Goal: Information Seeking & Learning: Learn about a topic

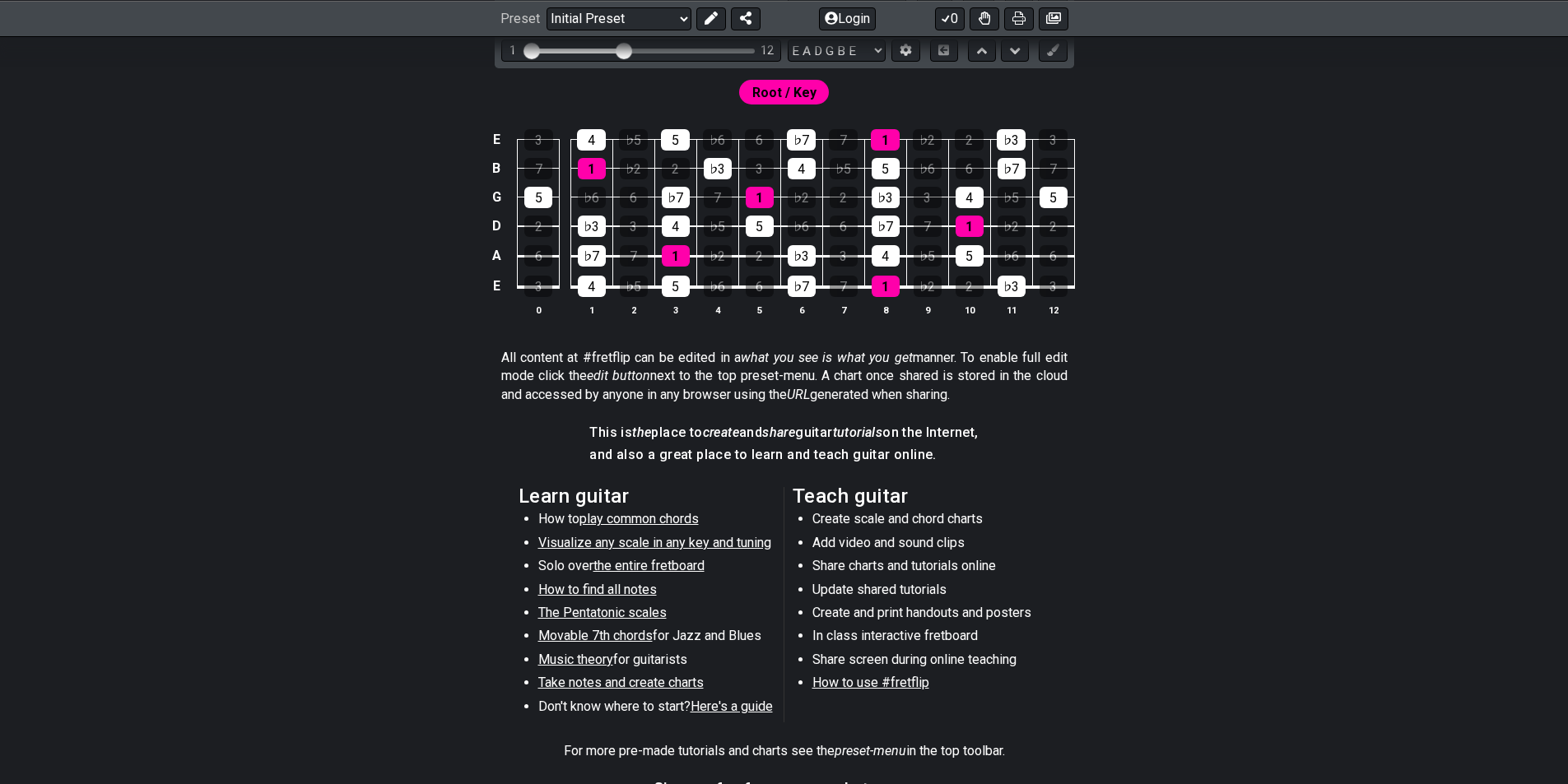
scroll to position [576, 0]
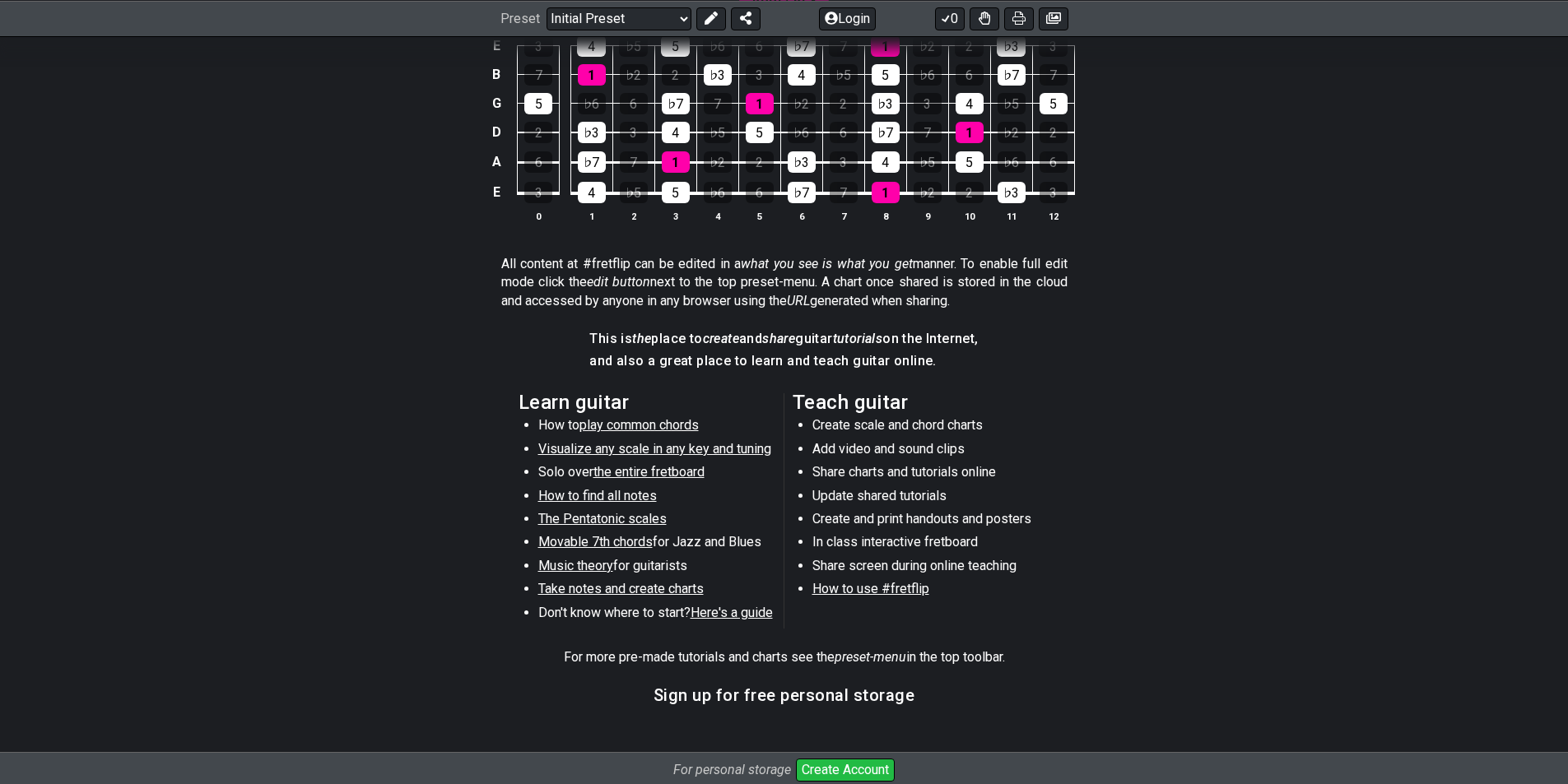
click at [643, 426] on span "play common chords" at bounding box center [639, 424] width 120 height 16
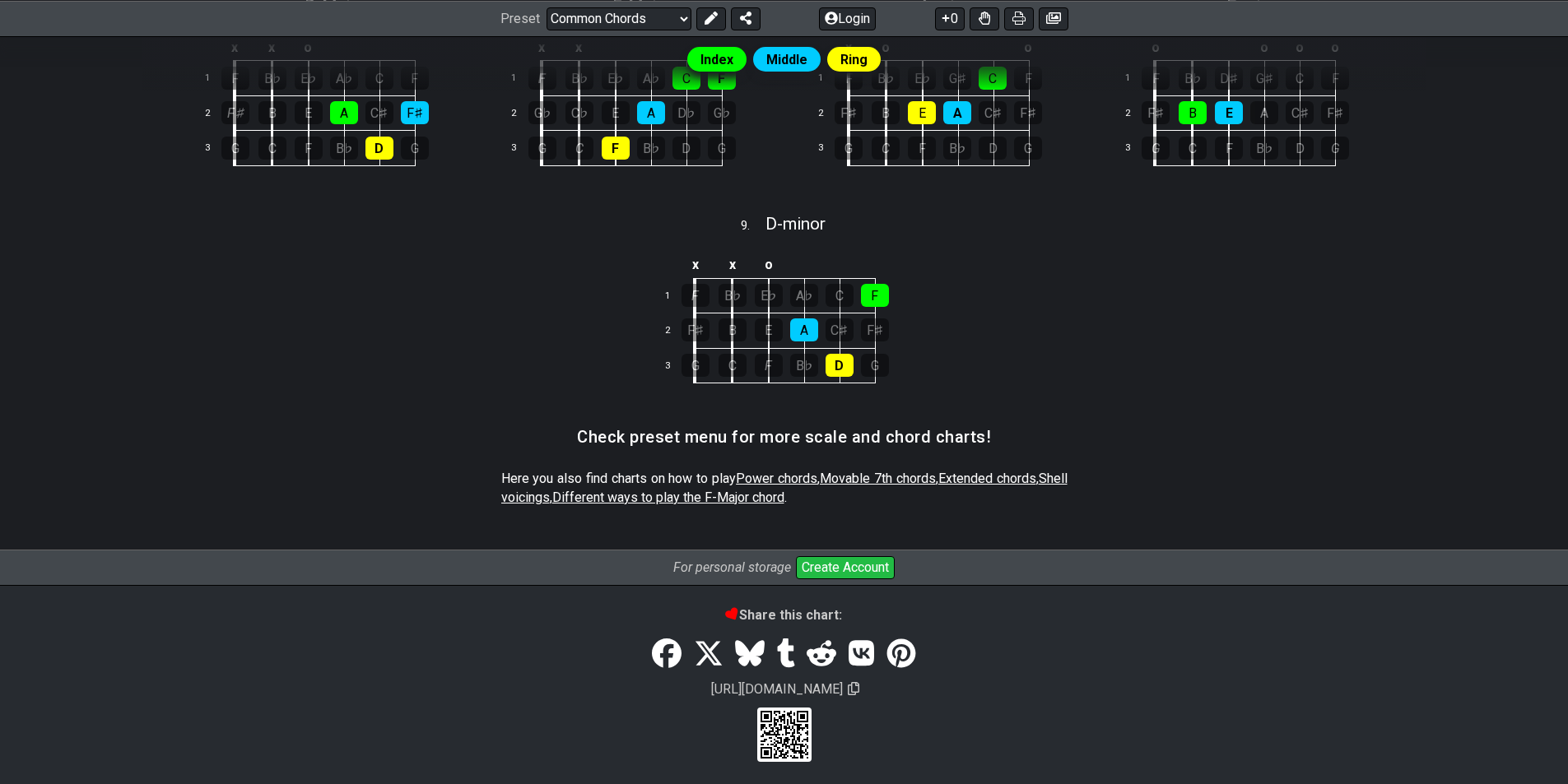
scroll to position [769, 0]
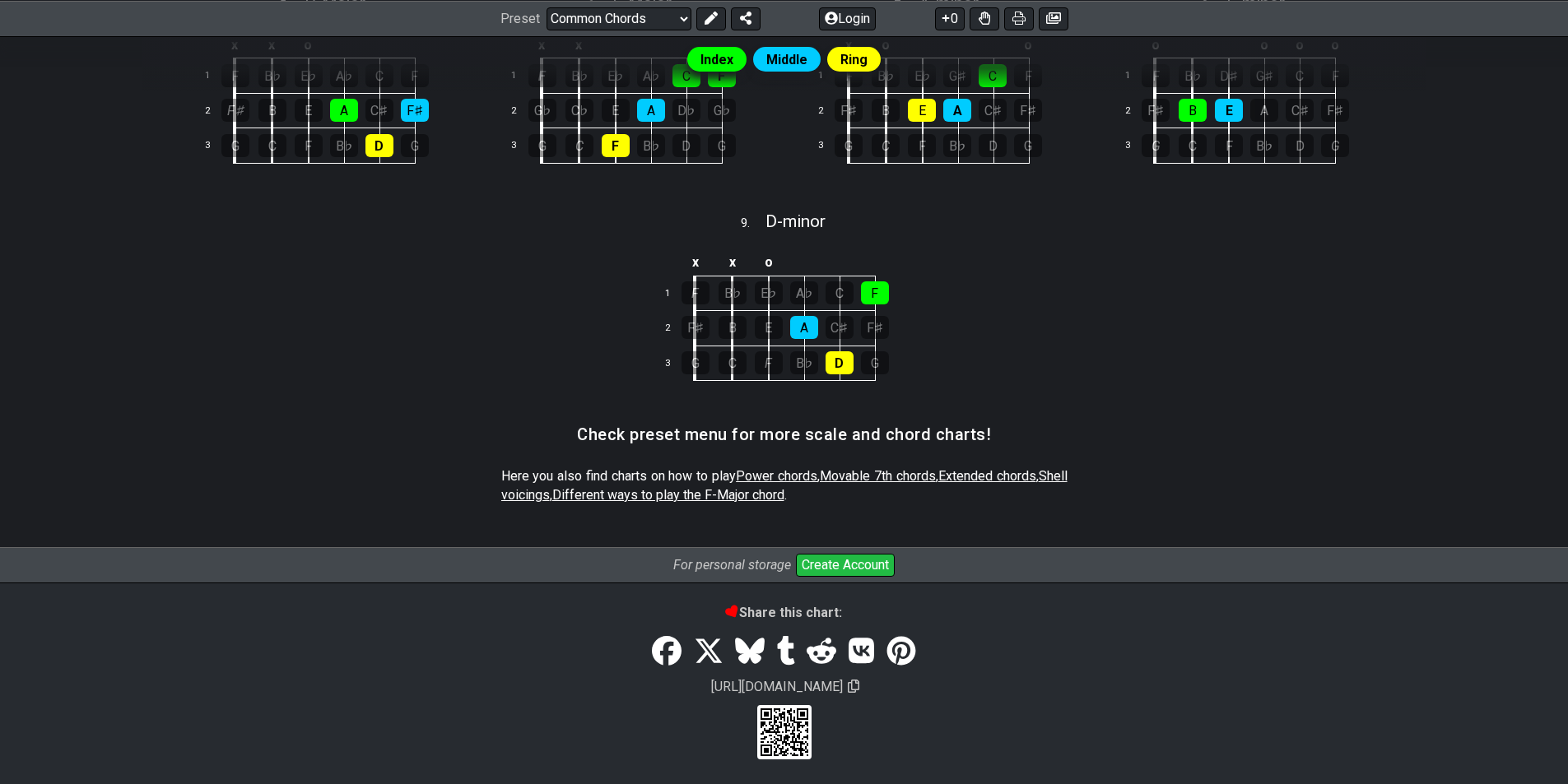
click at [800, 470] on span "Power chords" at bounding box center [776, 475] width 82 height 16
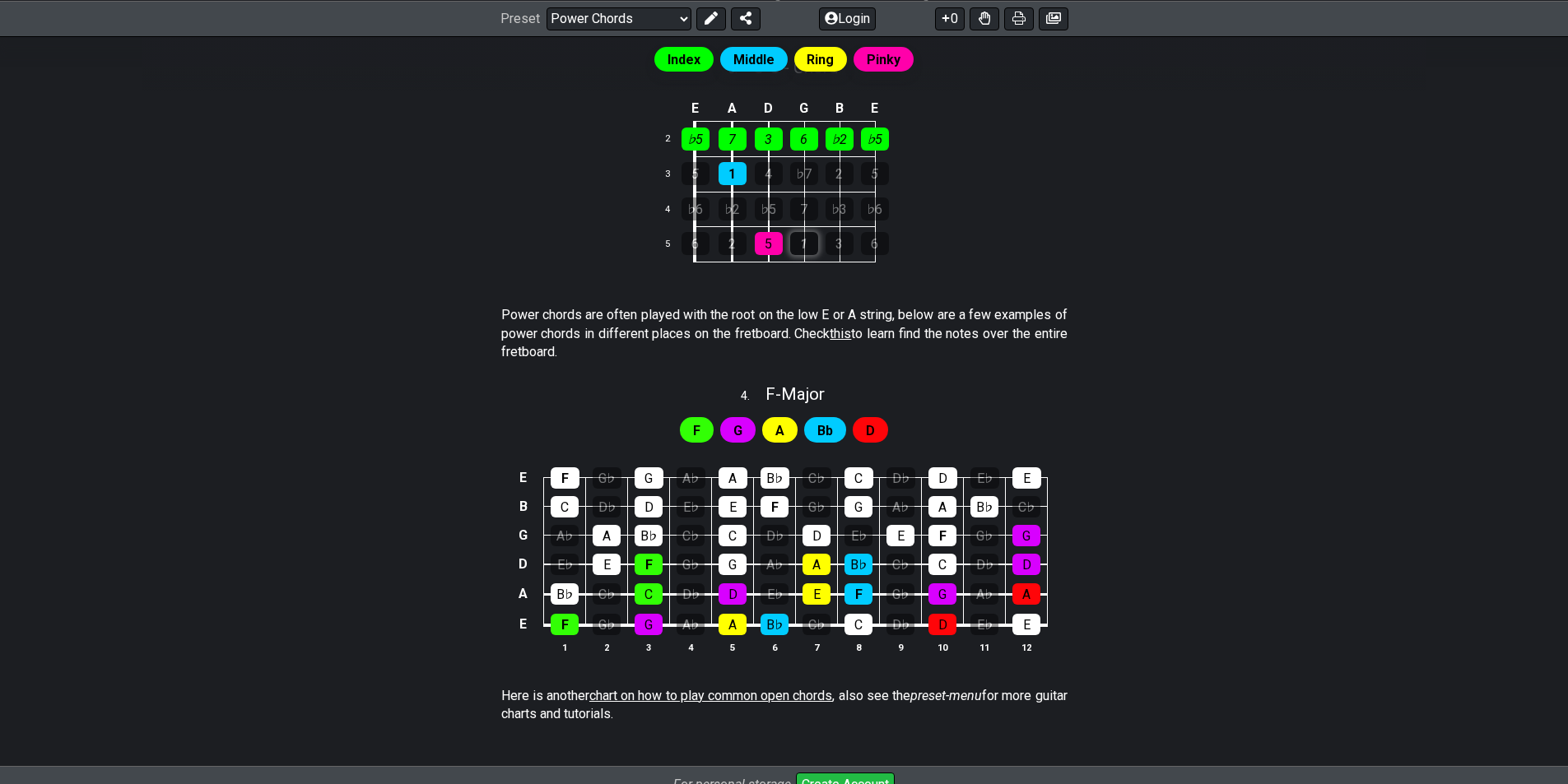
scroll to position [904, 0]
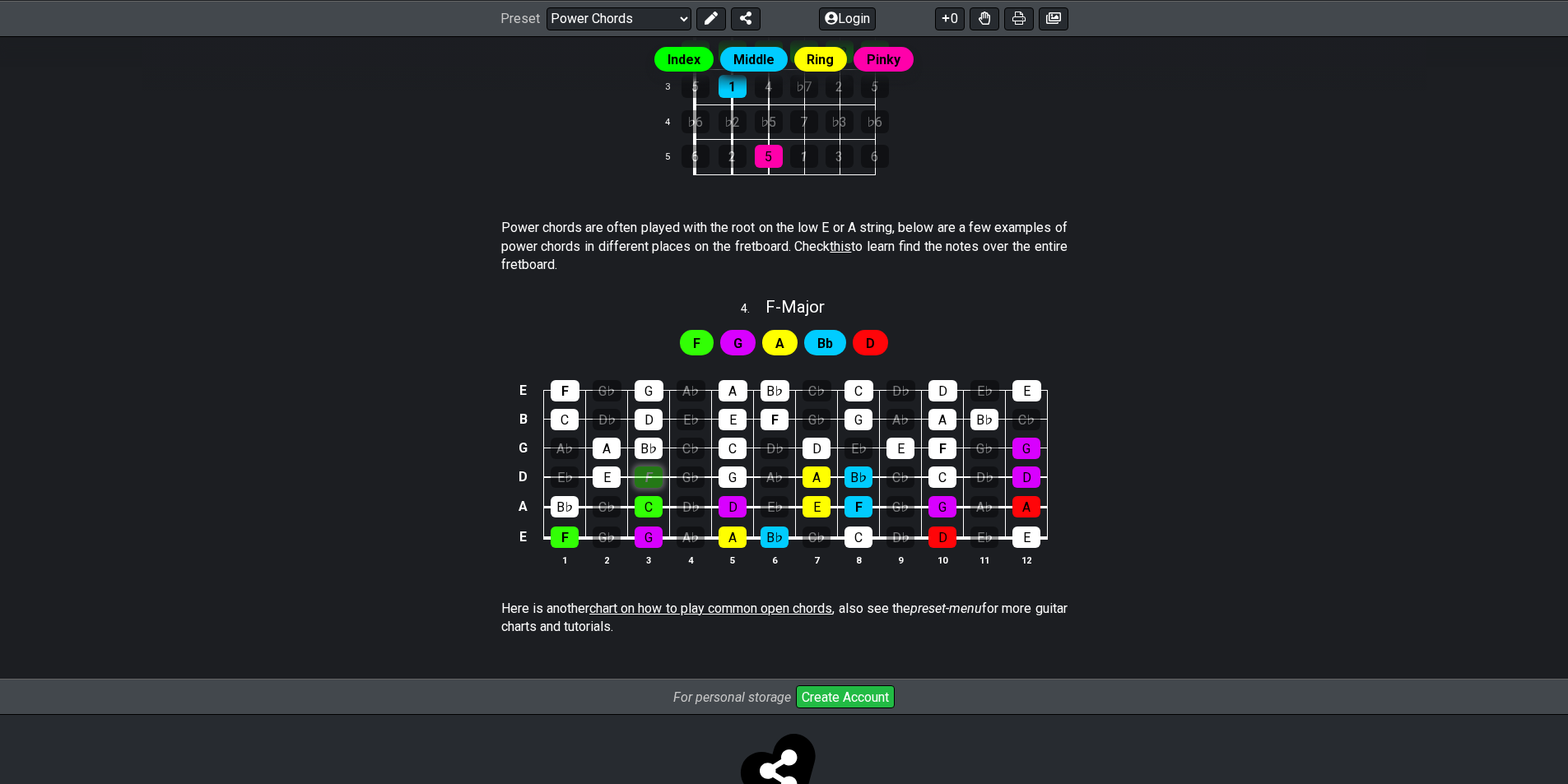
click at [651, 480] on div "F" at bounding box center [649, 477] width 28 height 22
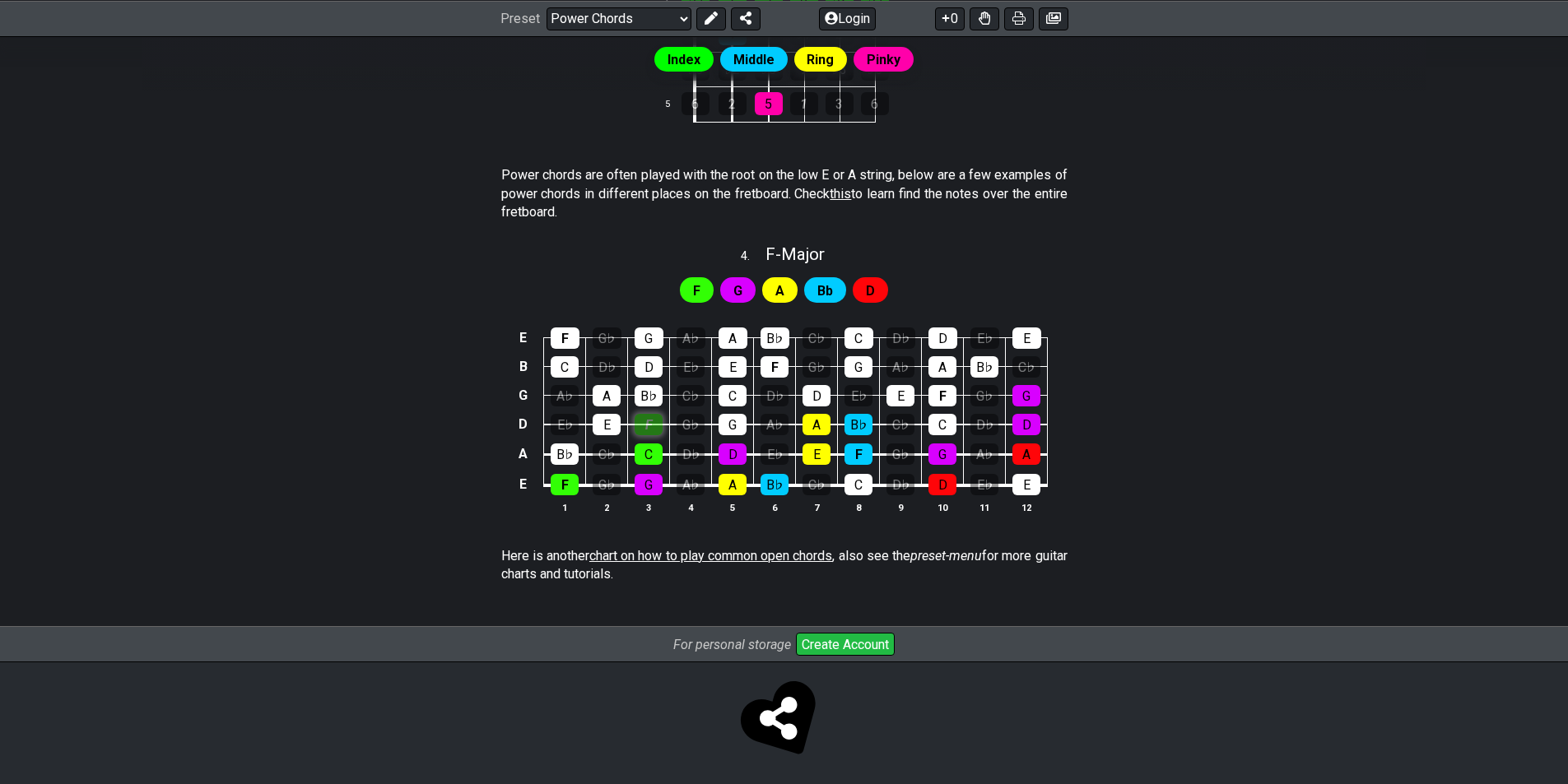
scroll to position [961, 0]
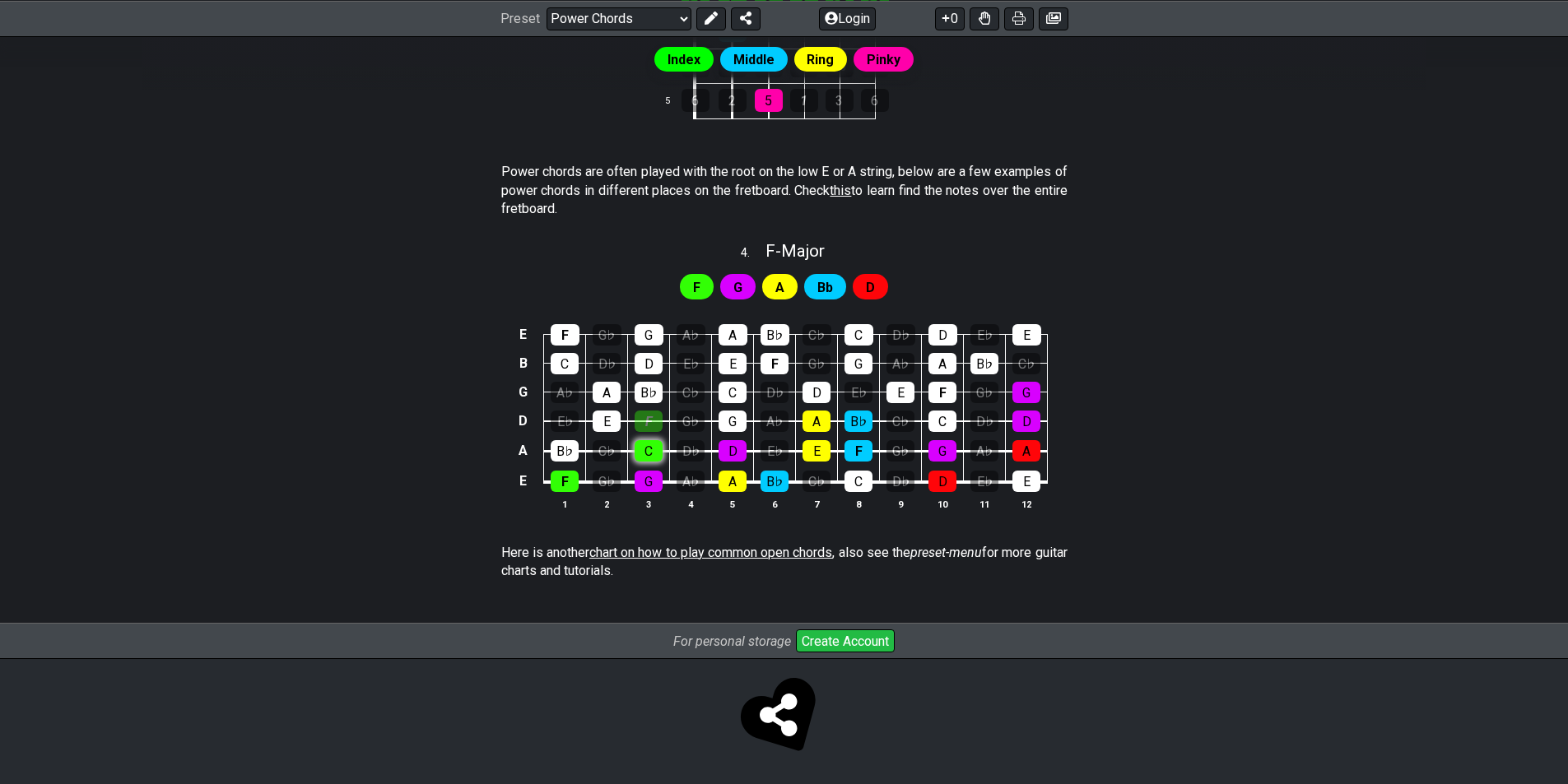
click at [652, 451] on div "C" at bounding box center [649, 451] width 28 height 22
click at [652, 420] on div "F" at bounding box center [649, 421] width 28 height 22
click at [628, 422] on td "C" at bounding box center [649, 437] width 42 height 30
click at [605, 424] on div "E" at bounding box center [606, 421] width 28 height 22
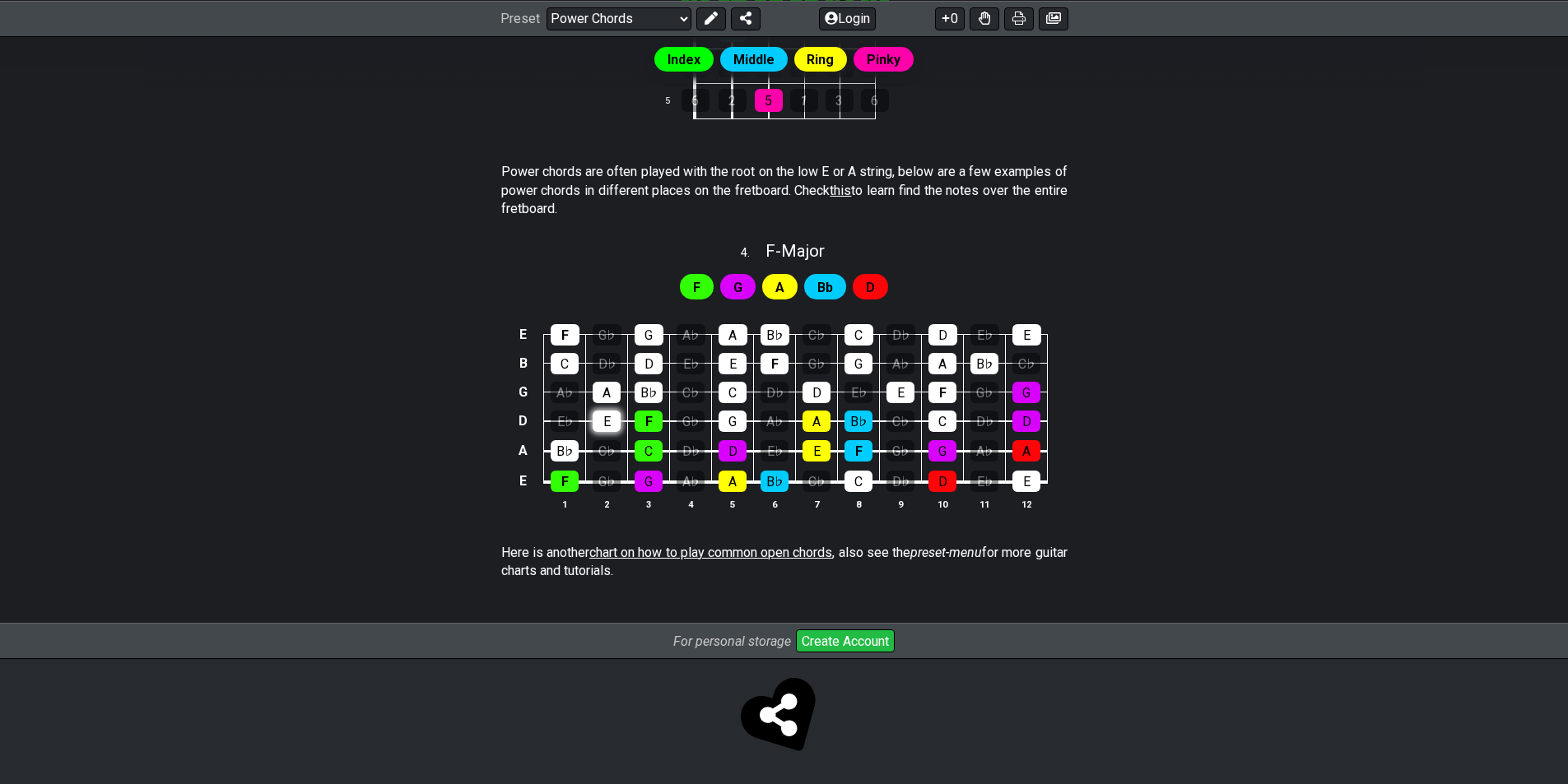
click at [605, 424] on div "E" at bounding box center [606, 421] width 28 height 22
click at [703, 283] on div "F" at bounding box center [697, 286] width 34 height 24
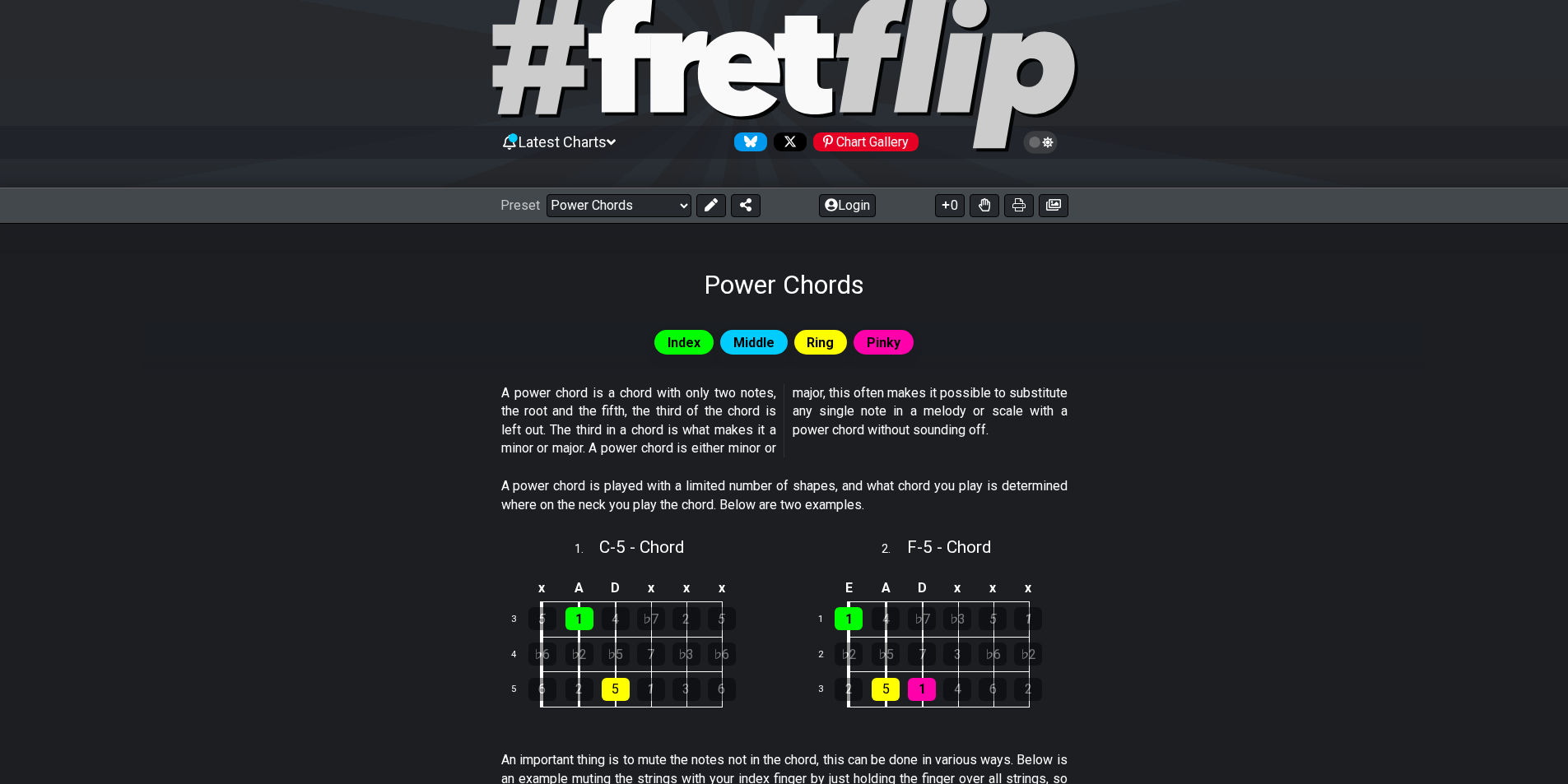
scroll to position [0, 0]
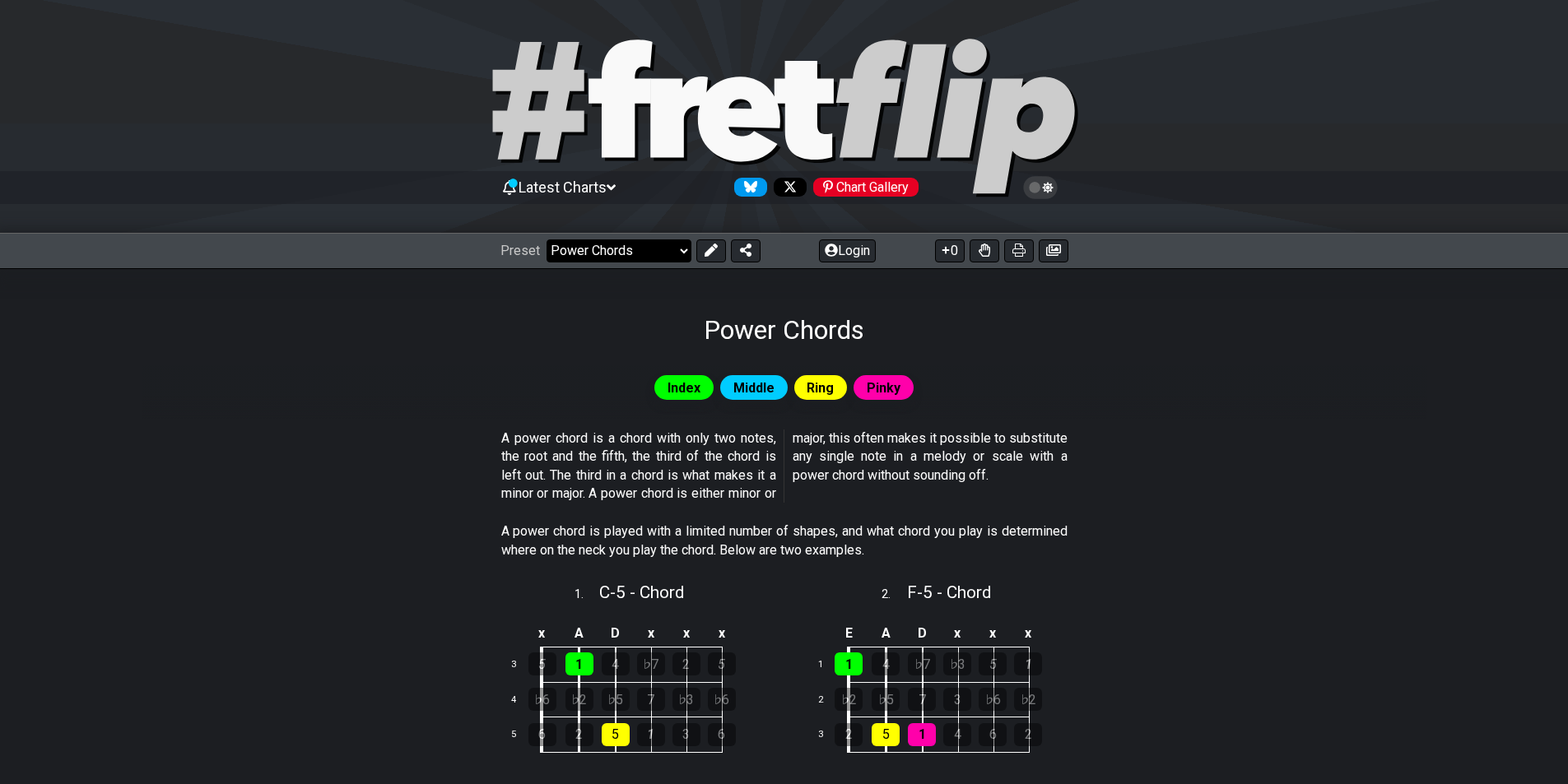
click at [683, 251] on select "Welcome to #fretflip! Initial Preset Custom Preset Minor Pentatonic Major Penta…" at bounding box center [619, 250] width 145 height 23
click at [546, 239] on select "Welcome to #fretflip! Initial Preset Custom Preset Minor Pentatonic Major Penta…" at bounding box center [619, 250] width 145 height 23
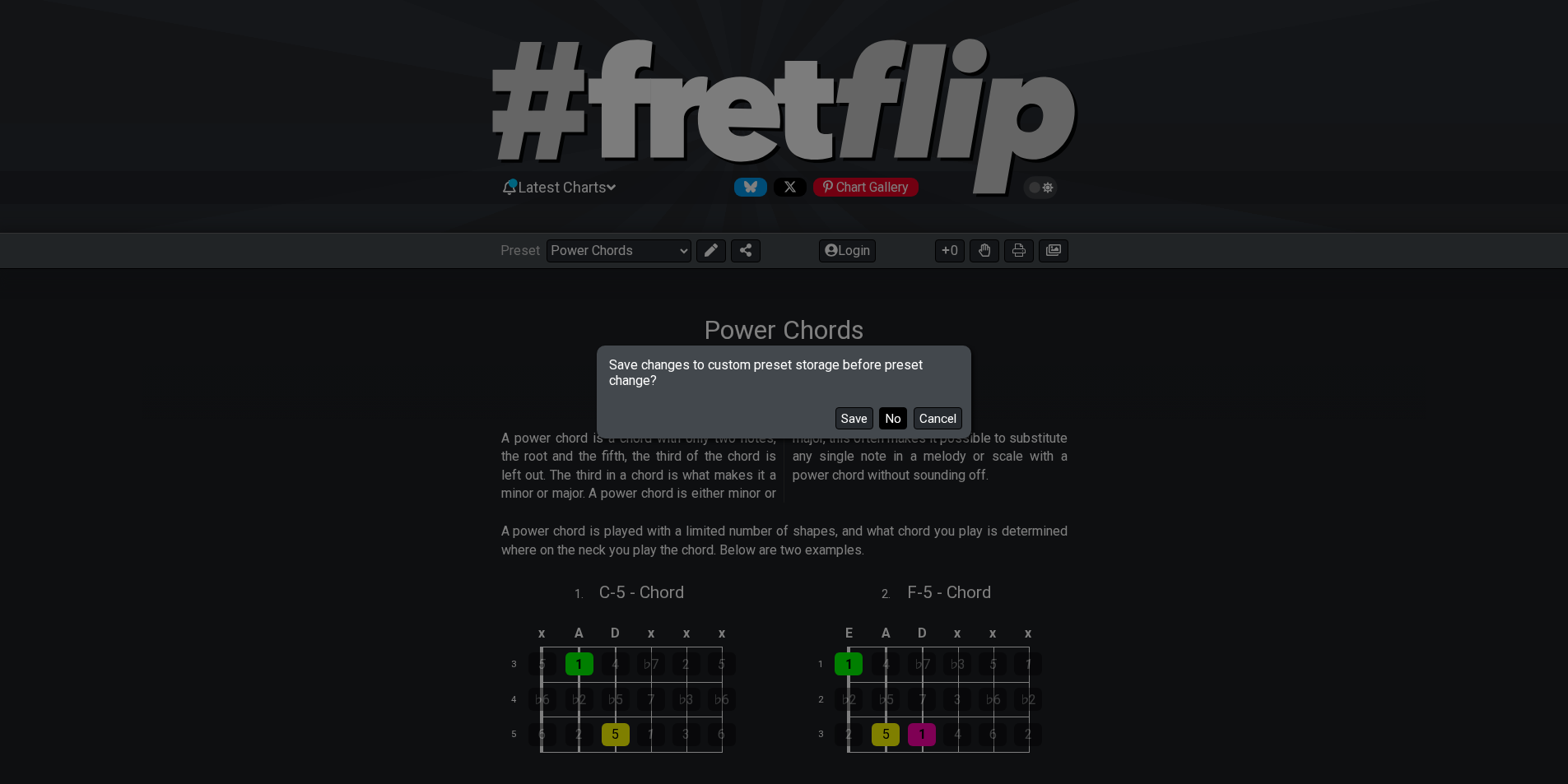
click at [886, 416] on button "No" at bounding box center [893, 419] width 28 height 23
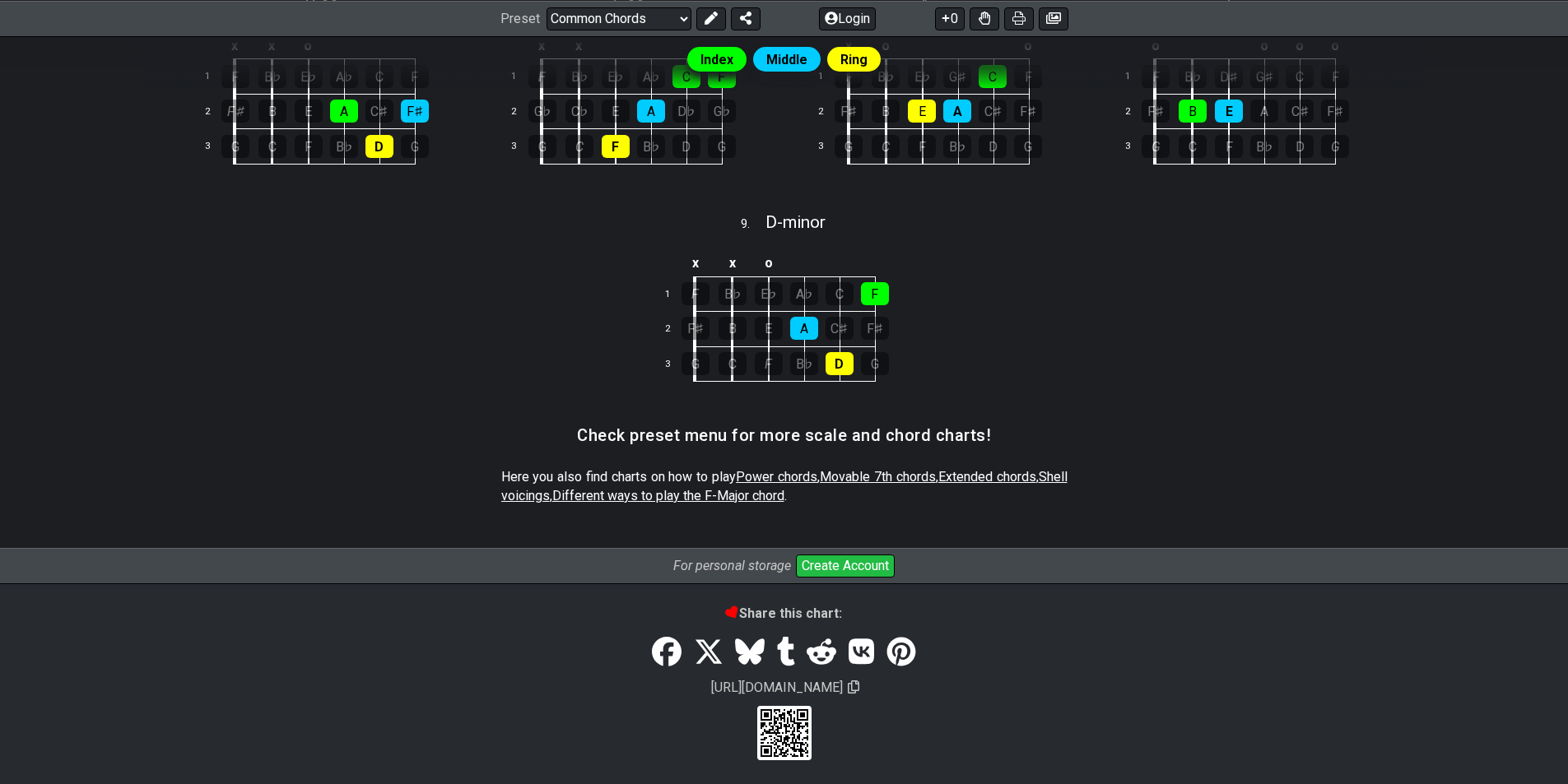
scroll to position [769, 0]
click at [868, 470] on span "Movable 7th chords" at bounding box center [878, 475] width 116 height 16
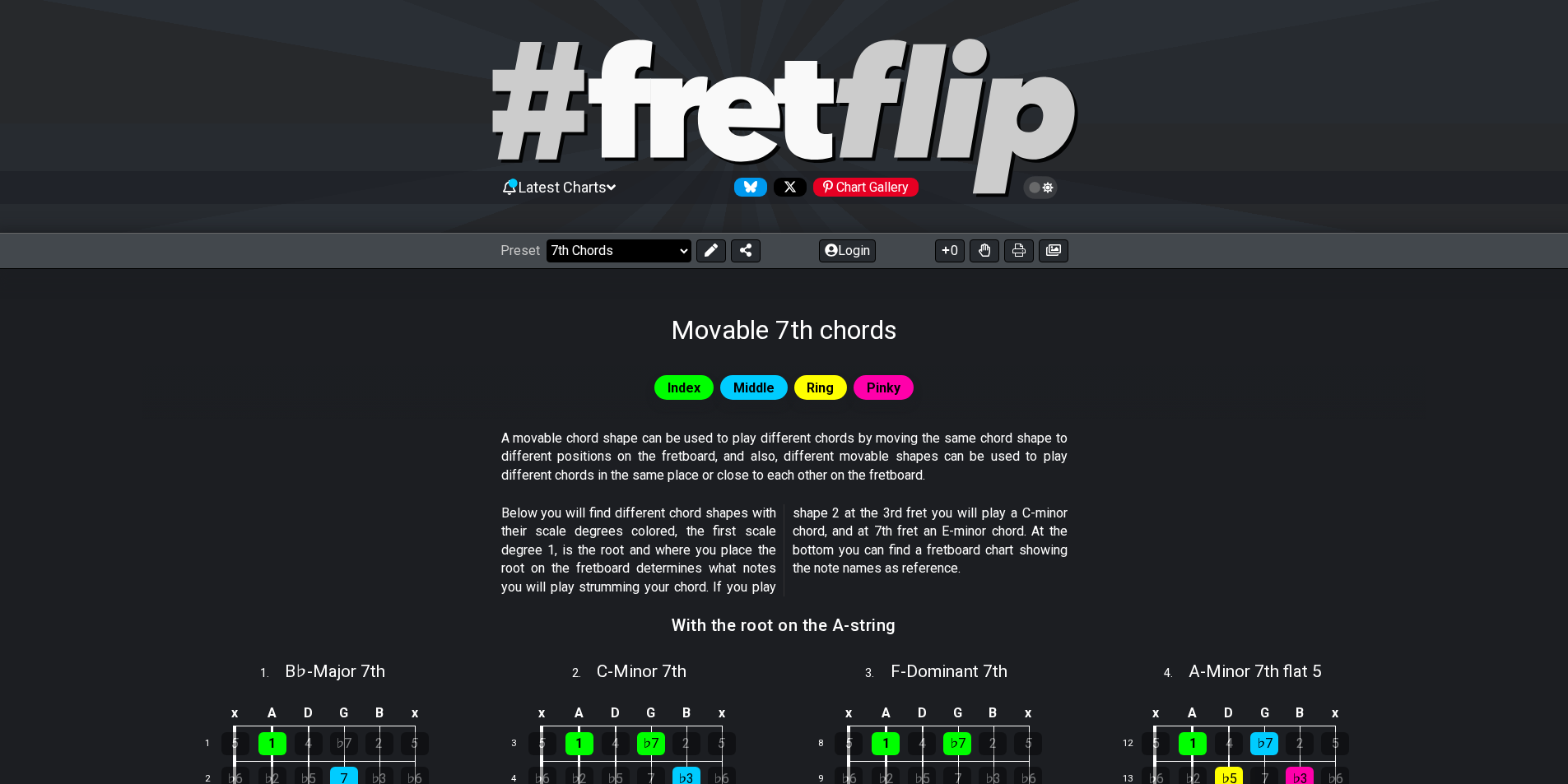
click at [676, 248] on select "Welcome to #fretflip! Initial Preset Custom Preset Minor Pentatonic Major Penta…" at bounding box center [619, 250] width 145 height 23
click at [546, 239] on select "Welcome to #fretflip! Initial Preset Custom Preset Minor Pentatonic Major Penta…" at bounding box center [619, 250] width 145 height 23
select select "/the-caged-system"
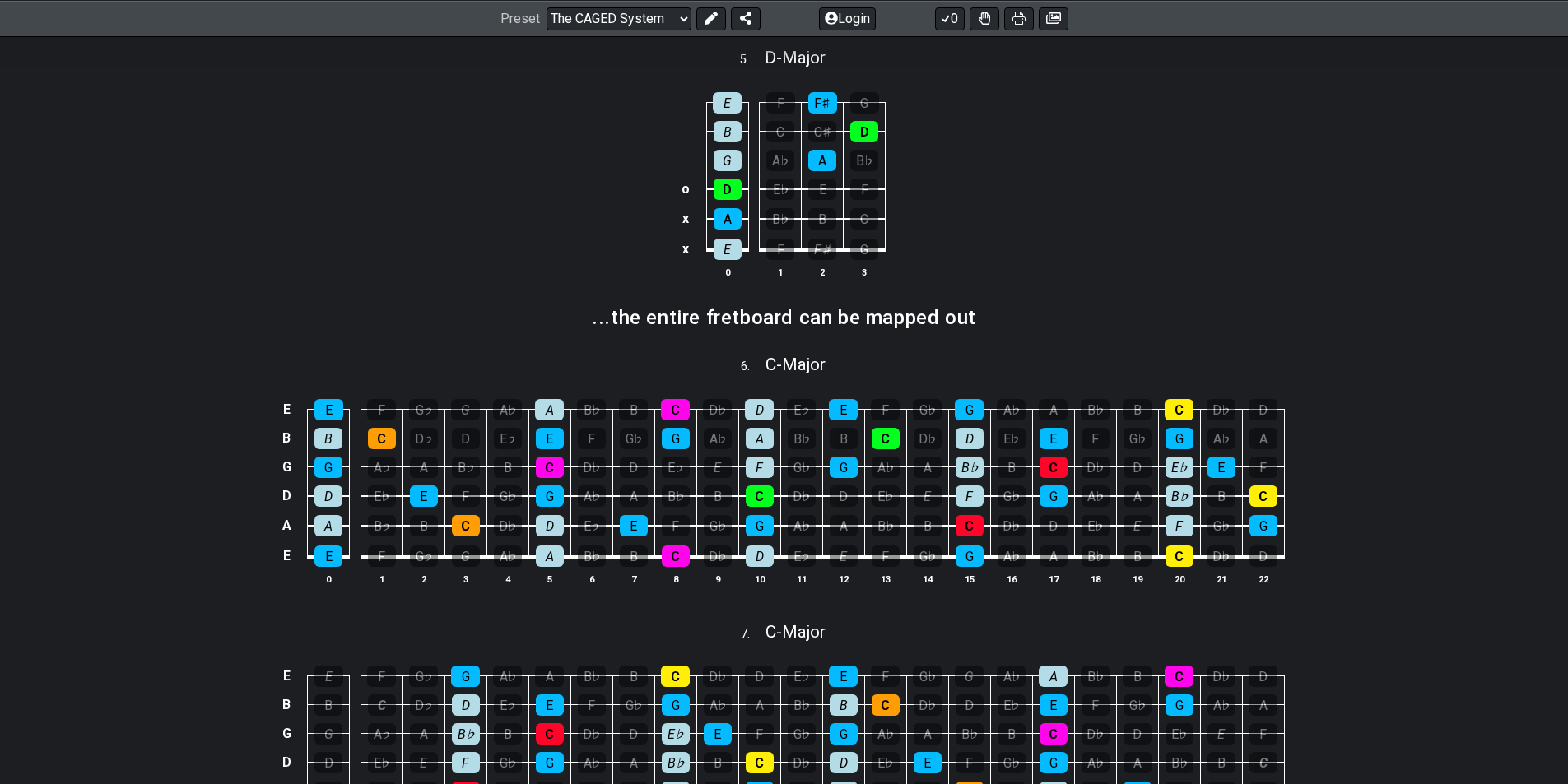
scroll to position [904, 0]
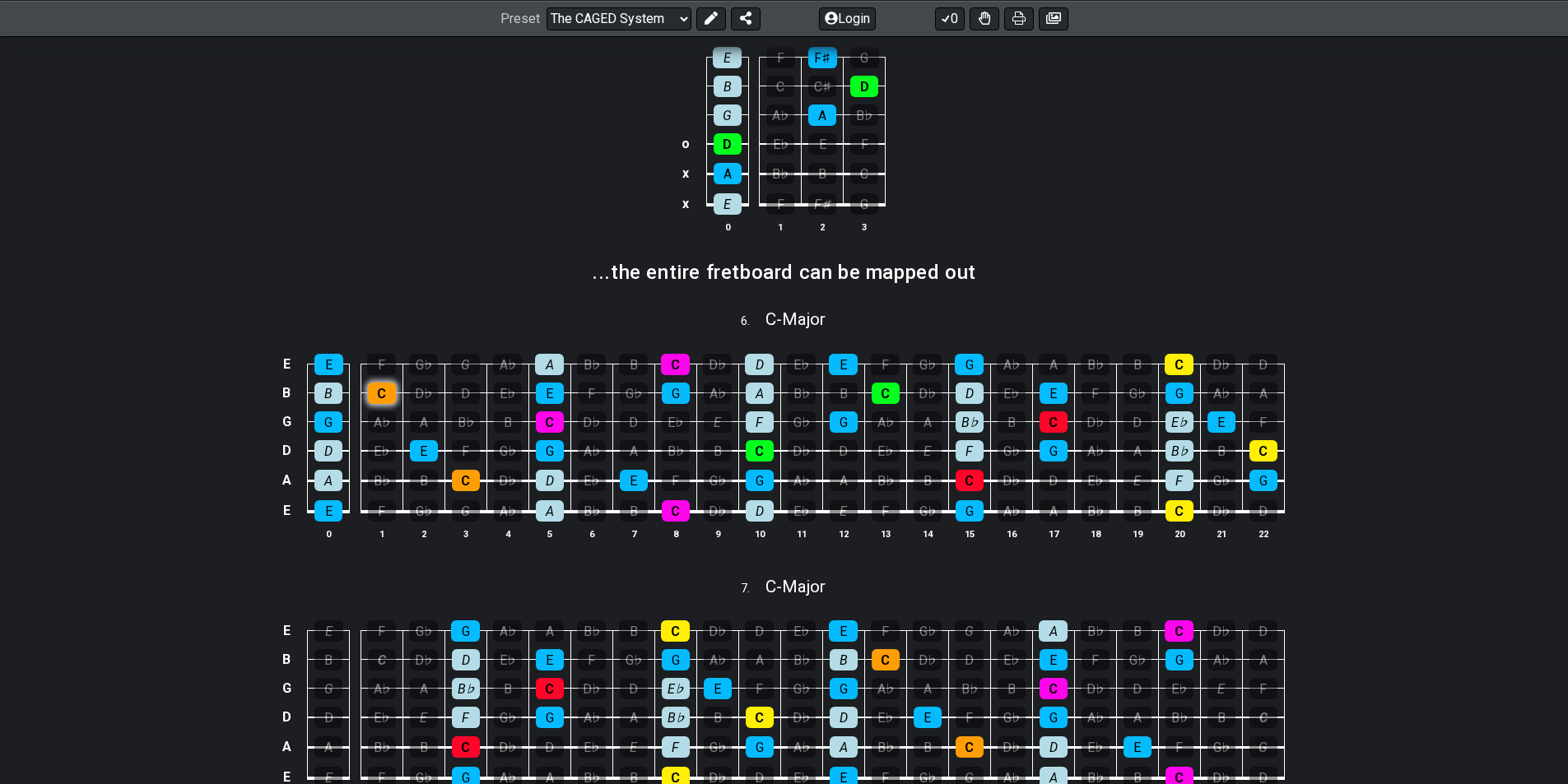
click at [384, 402] on div "C" at bounding box center [382, 392] width 28 height 22
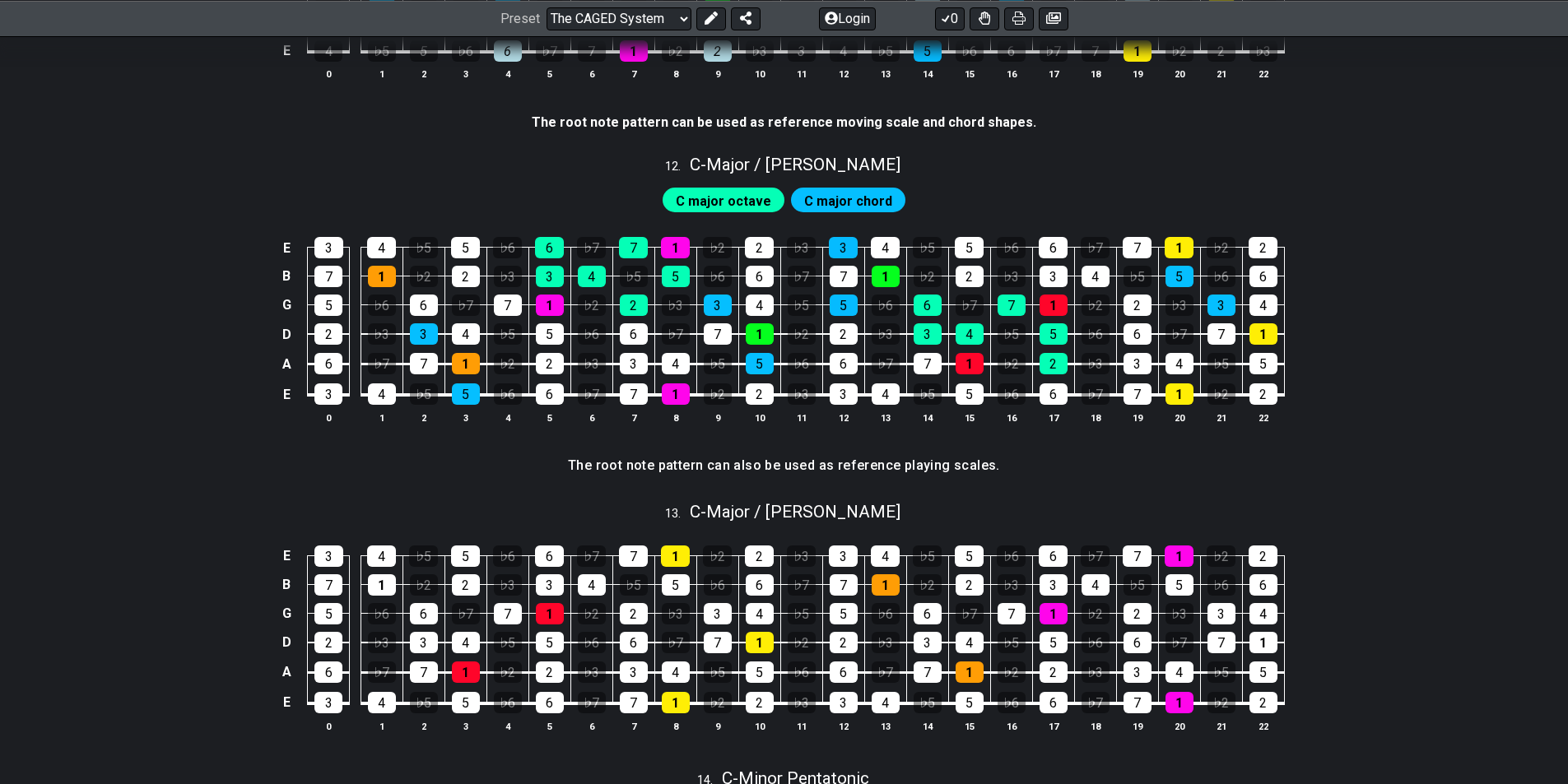
scroll to position [2962, 0]
